Goal: Find specific page/section: Find specific page/section

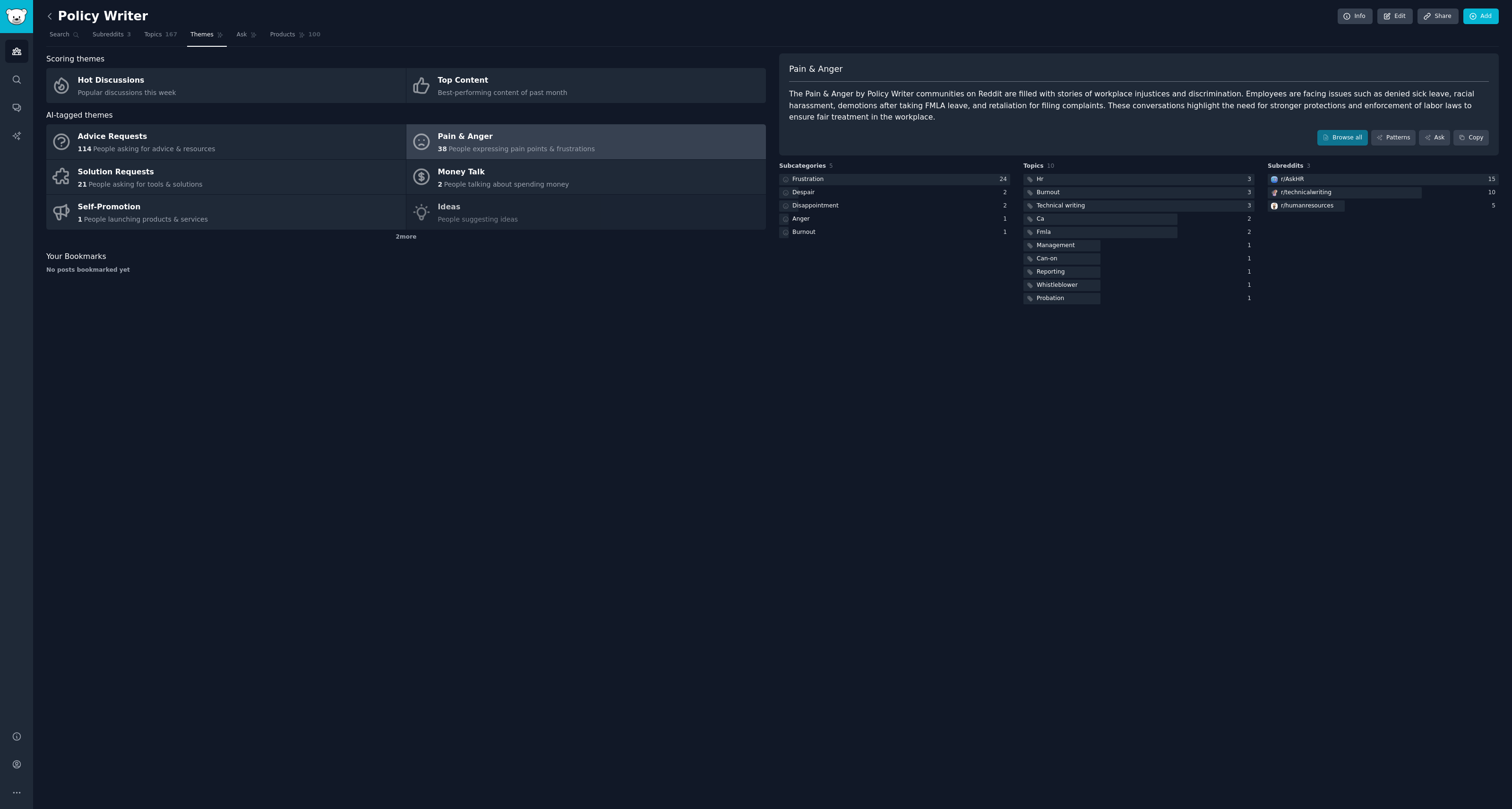
click at [52, 18] on icon at bounding box center [49, 16] width 10 height 10
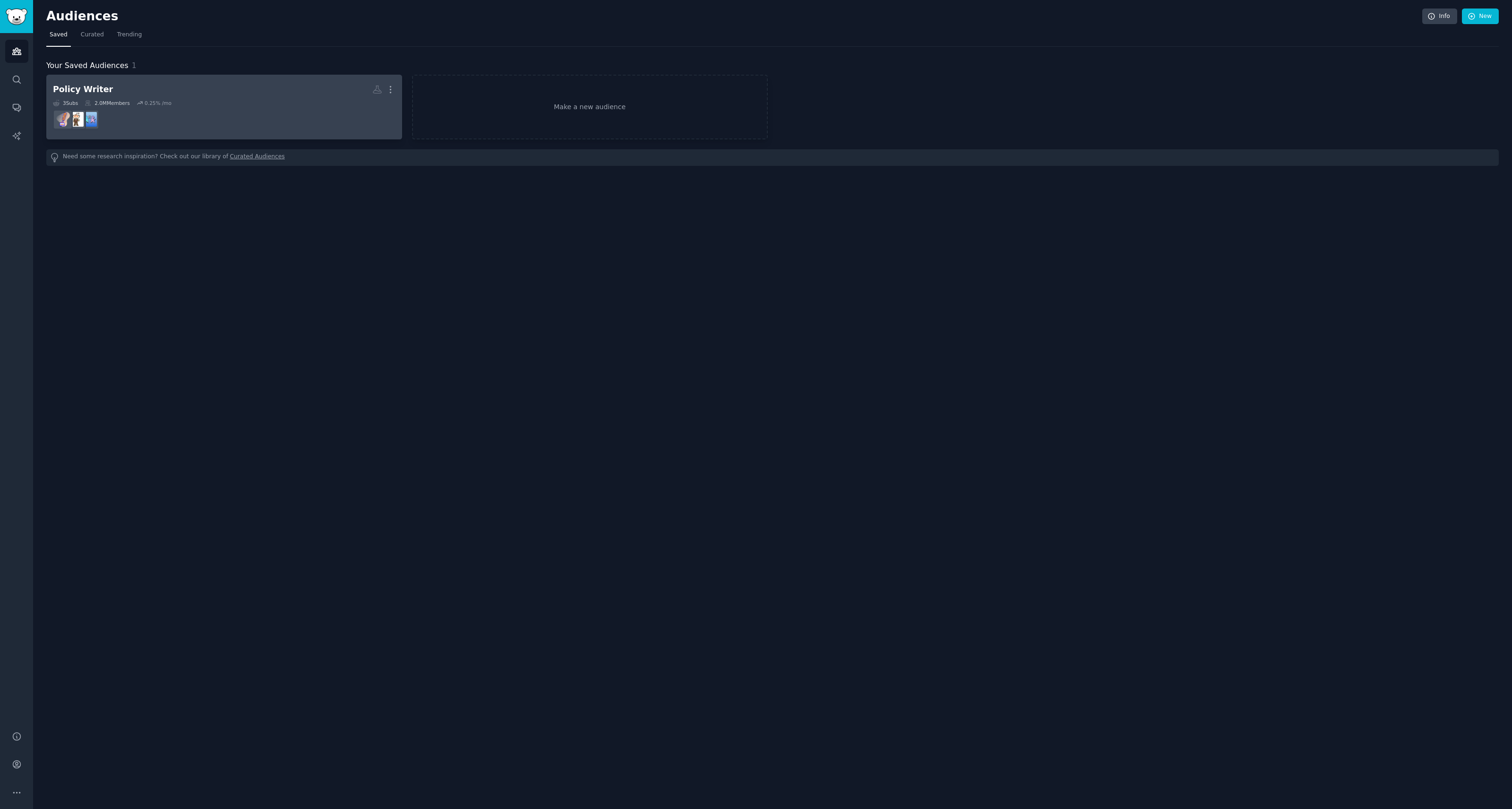
click at [315, 99] on div "Policy Writer Custom Audience More 3 Sub s 2.0M Members 0.25 % /mo" at bounding box center [224, 106] width 343 height 51
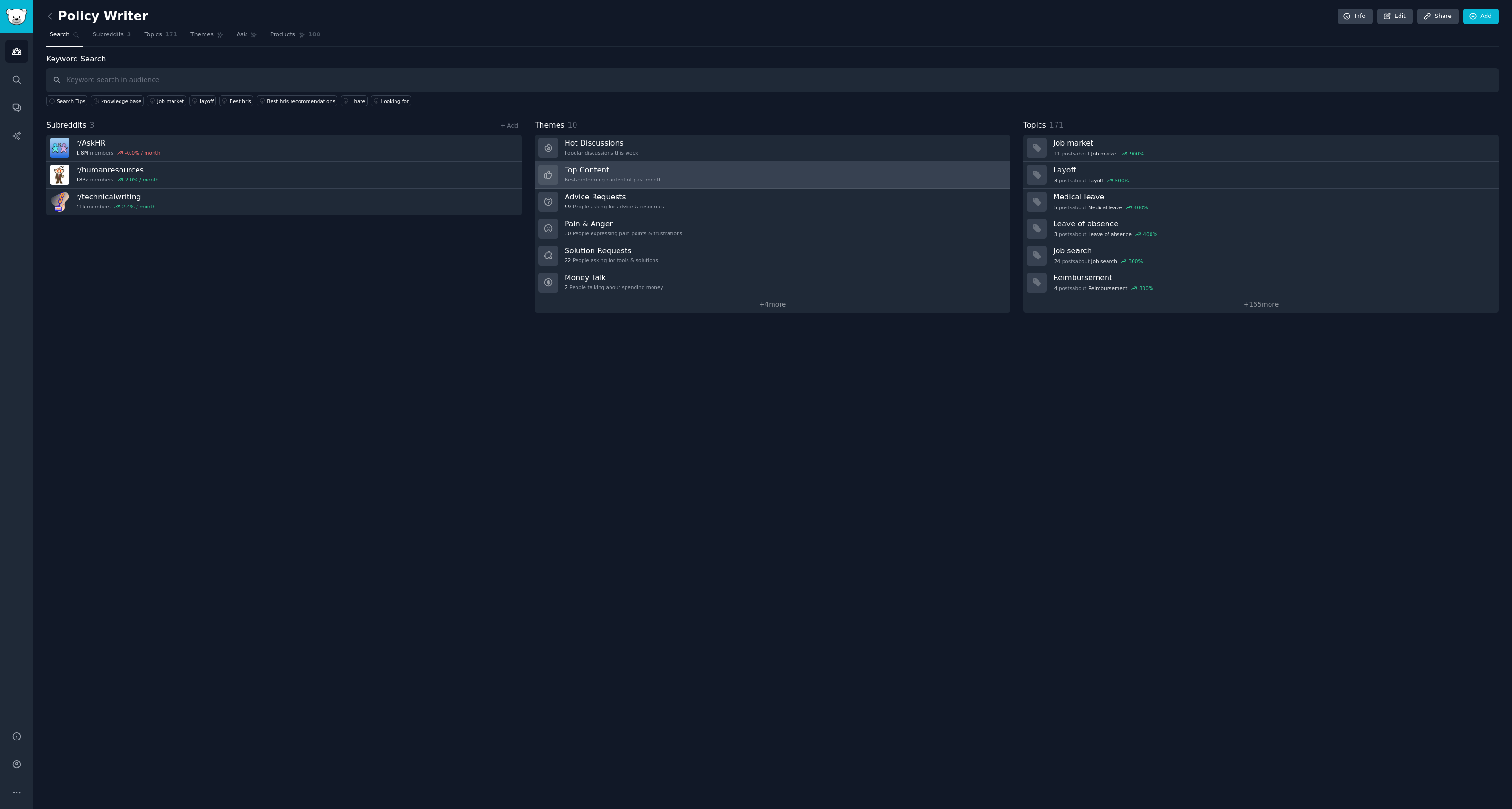
click at [636, 168] on h3 "Top Content" at bounding box center [613, 169] width 98 height 10
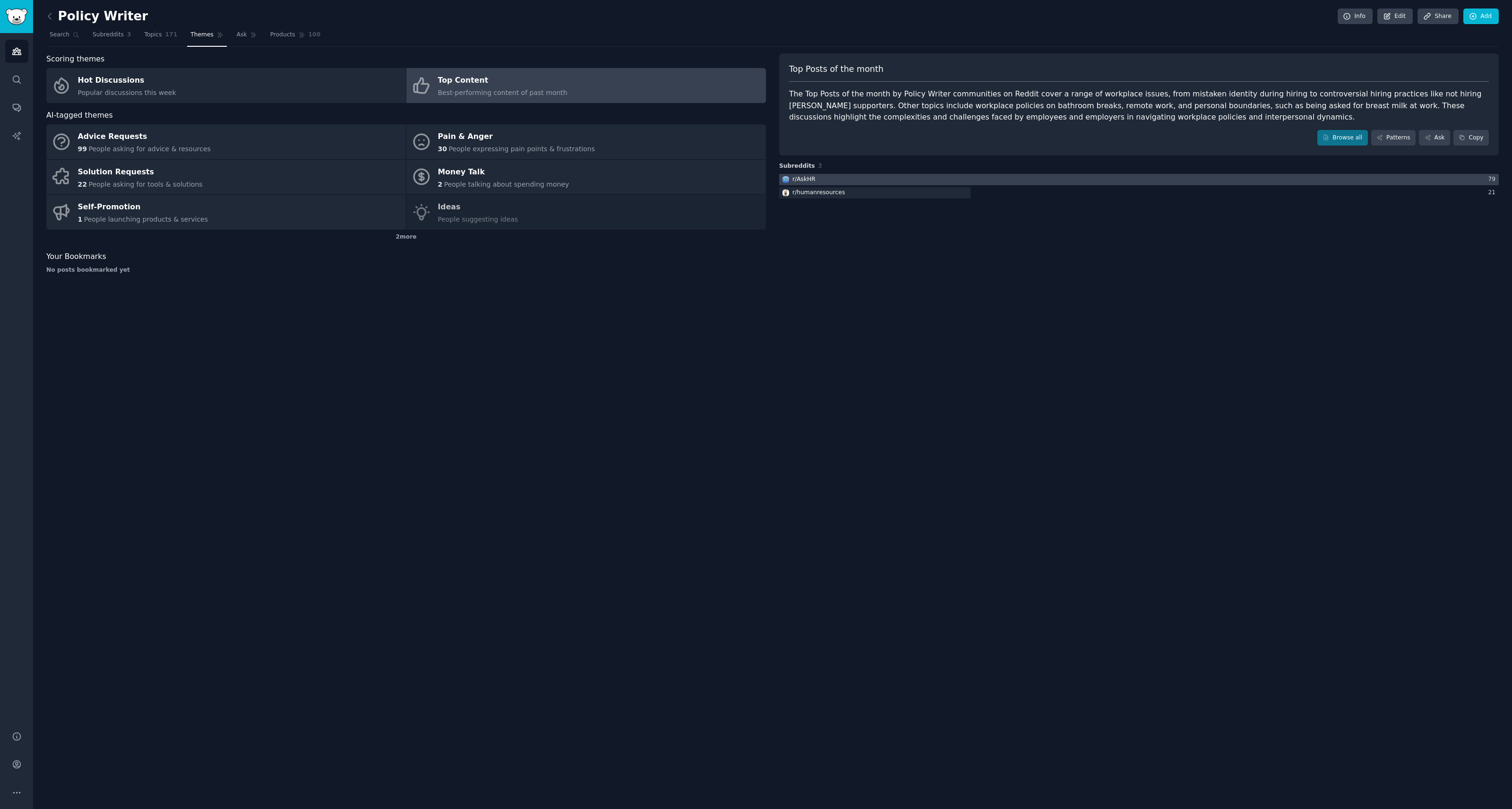
click at [879, 176] on div at bounding box center [1139, 180] width 720 height 12
